Goal: Task Accomplishment & Management: Manage account settings

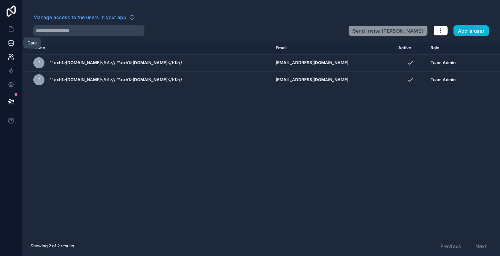
click at [10, 43] on icon at bounding box center [11, 43] width 7 height 7
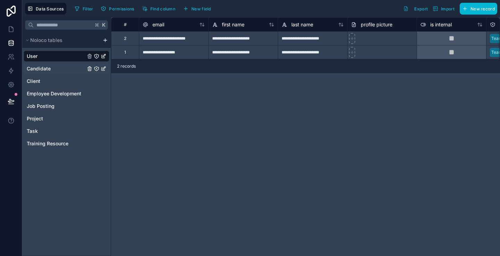
click at [45, 69] on span "Candidate" at bounding box center [39, 68] width 24 height 7
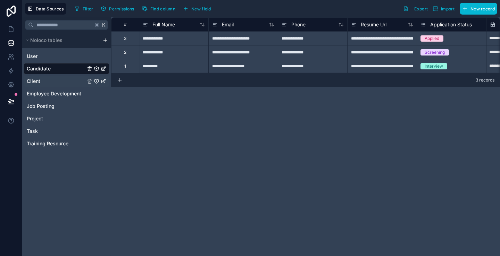
click at [46, 83] on div "Client" at bounding box center [67, 81] width 86 height 11
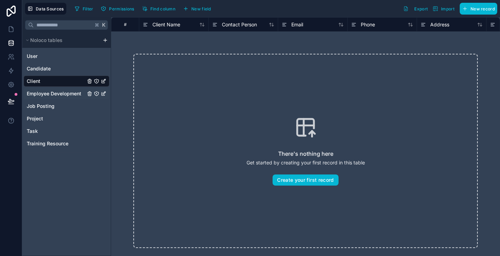
click at [49, 92] on span "Employee Development" at bounding box center [54, 93] width 55 height 7
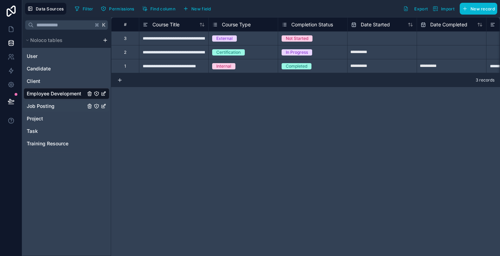
click at [52, 105] on span "Job Posting" at bounding box center [41, 106] width 28 height 7
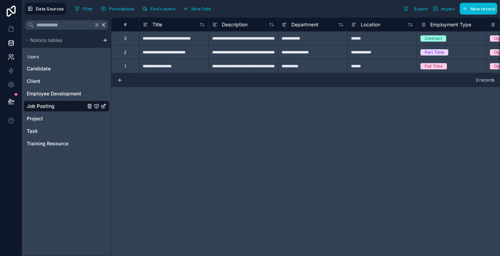
click at [14, 59] on icon at bounding box center [13, 59] width 1 height 2
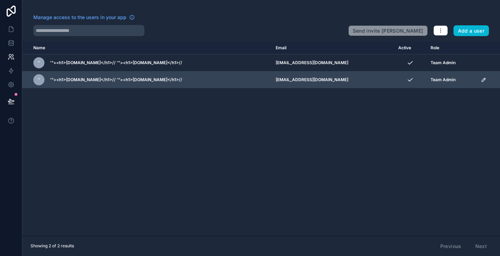
click at [482, 81] on icon "scrollable content" at bounding box center [483, 79] width 3 height 3
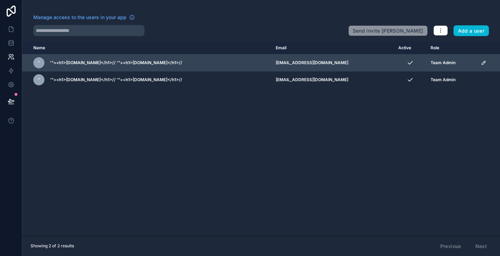
click at [481, 62] on icon "scrollable content" at bounding box center [484, 63] width 6 height 6
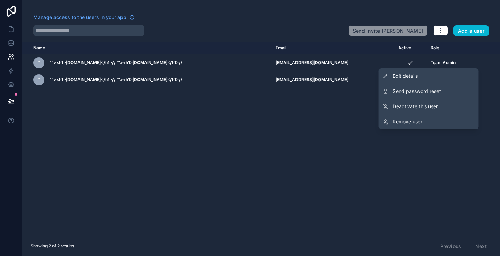
click at [317, 143] on div "Name Email Active Role [DOMAIN_NAME] '' '"><h1>[DOMAIN_NAME]</h1>// '"><h1>[DOM…" at bounding box center [261, 139] width 478 height 194
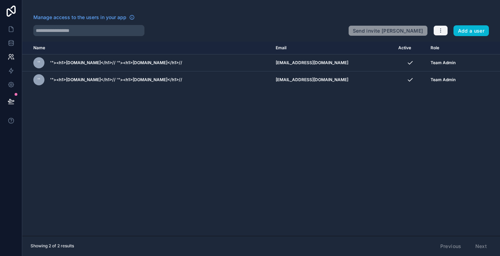
click at [440, 32] on icon "button" at bounding box center [441, 31] width 6 height 6
click at [443, 48] on link "Manage roles" at bounding box center [454, 47] width 43 height 11
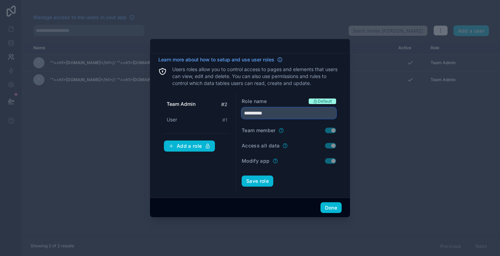
click at [293, 113] on input "**********" at bounding box center [289, 113] width 94 height 11
click at [328, 204] on button "Done" at bounding box center [330, 207] width 21 height 11
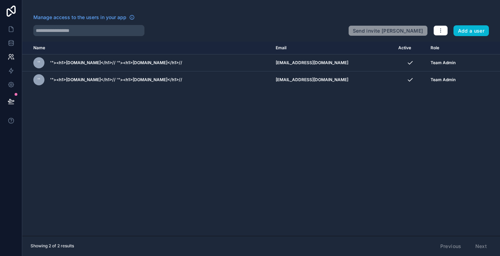
click at [324, 168] on div "Name Email Active Role [DOMAIN_NAME] '' '"><h1>[DOMAIN_NAME]</h1>// '"><h1>[DOM…" at bounding box center [261, 139] width 478 height 194
